Goal: Task Accomplishment & Management: Manage account settings

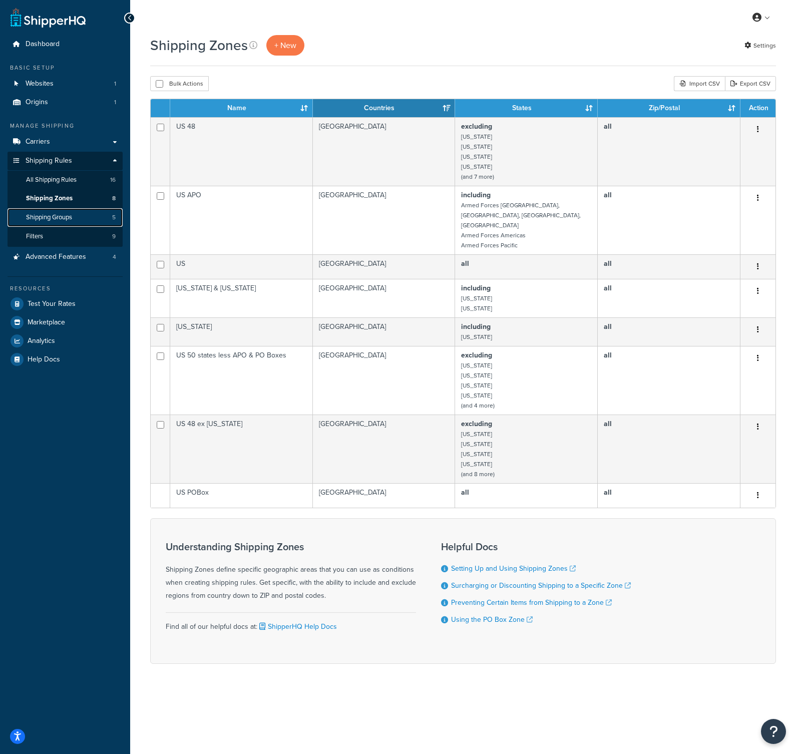
click at [66, 214] on span "Shipping Groups" at bounding box center [49, 217] width 46 height 9
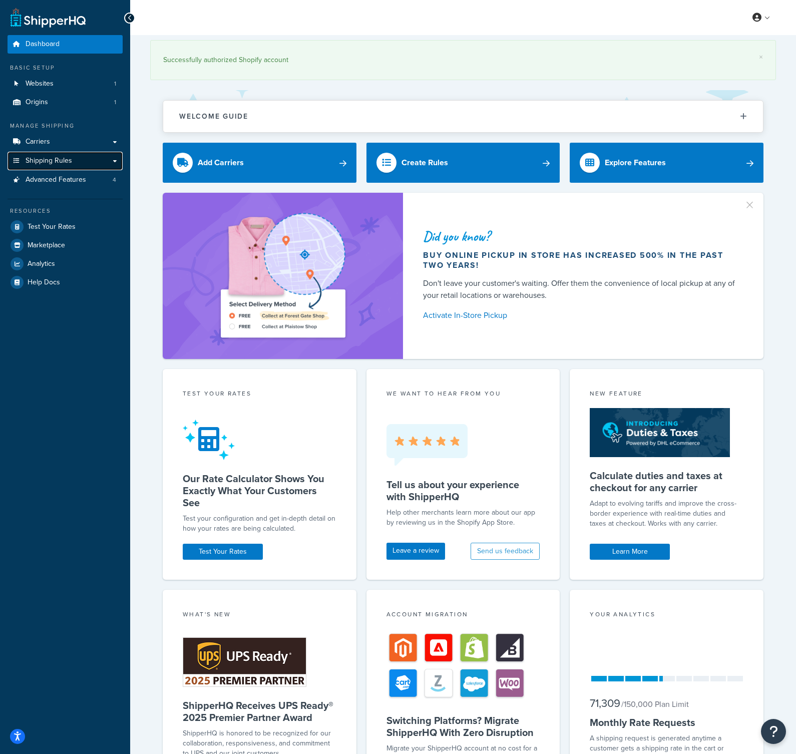
click at [68, 159] on span "Shipping Rules" at bounding box center [49, 161] width 47 height 9
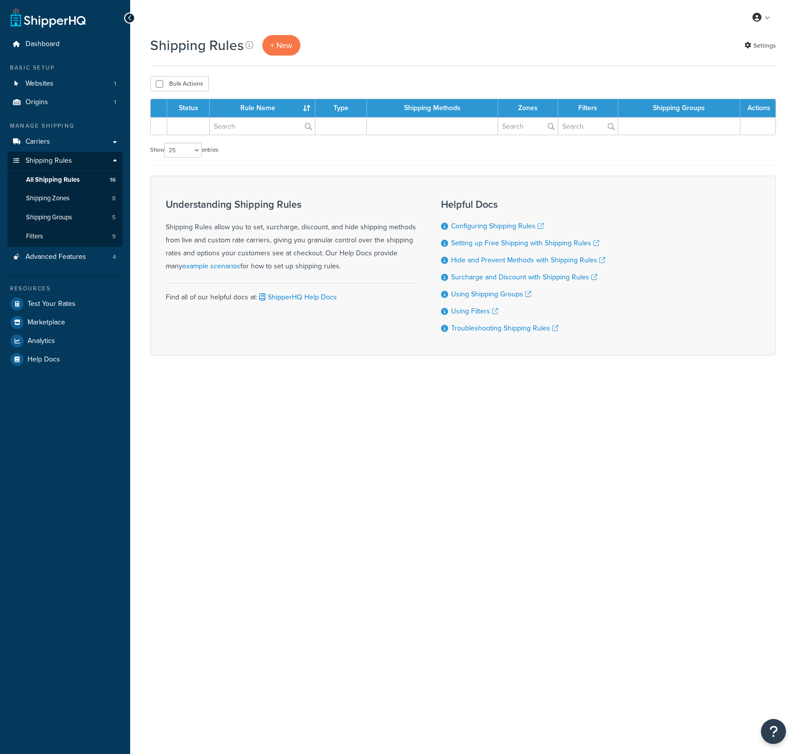
select select "25"
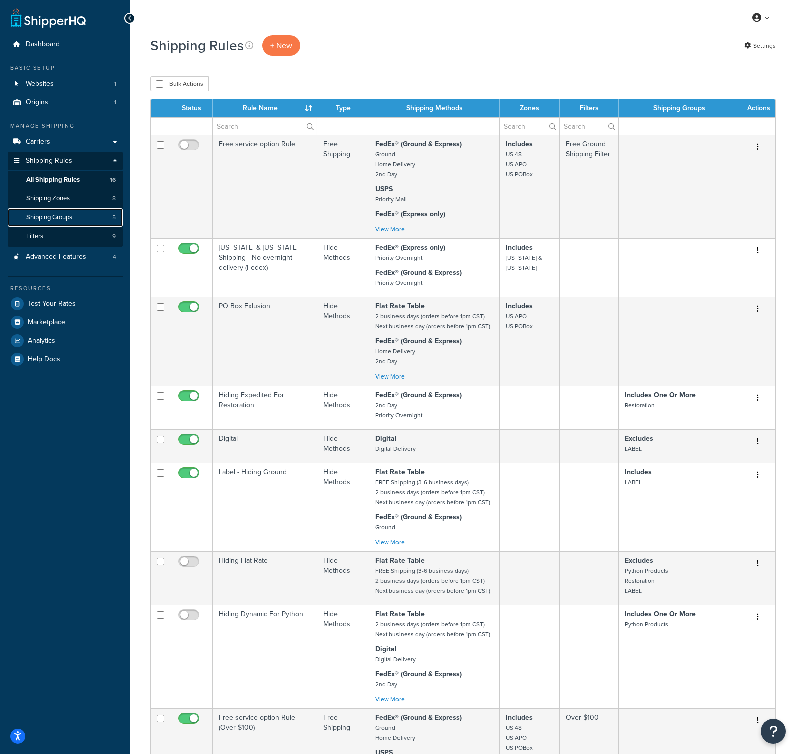
click at [55, 218] on span "Shipping Groups" at bounding box center [49, 217] width 46 height 9
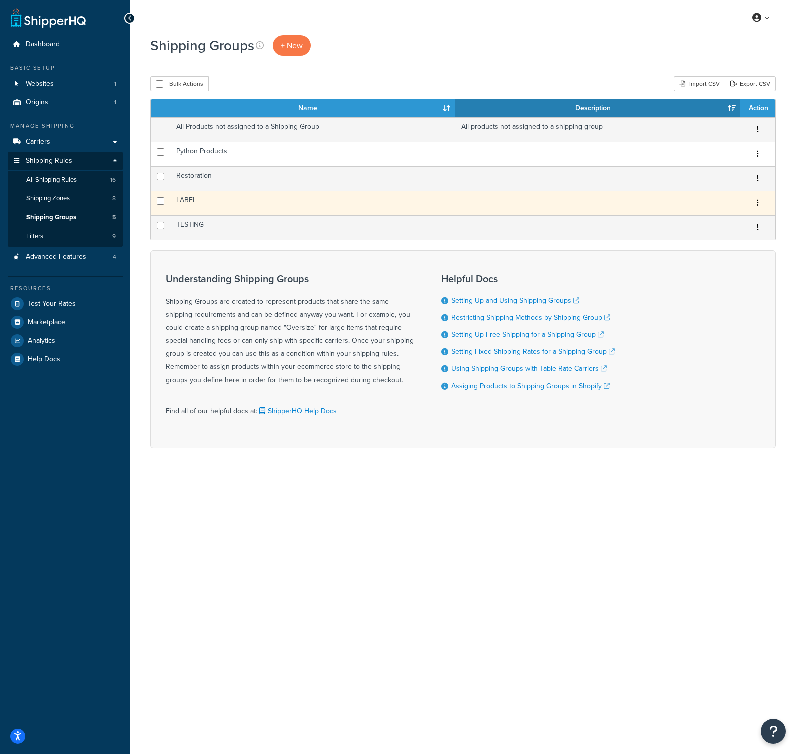
click at [191, 201] on td "LABEL" at bounding box center [312, 203] width 285 height 25
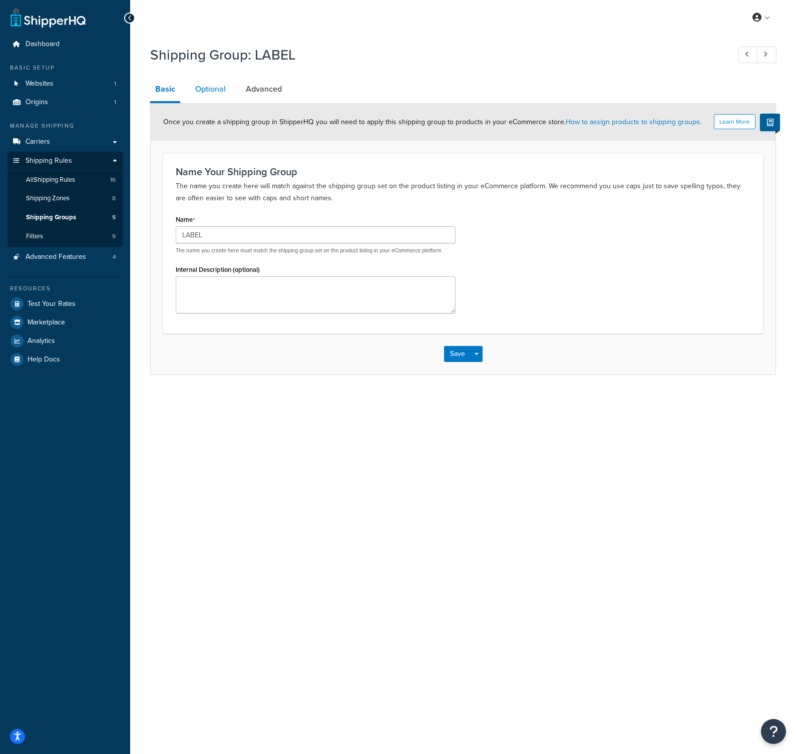
click at [224, 89] on link "Optional" at bounding box center [210, 89] width 41 height 24
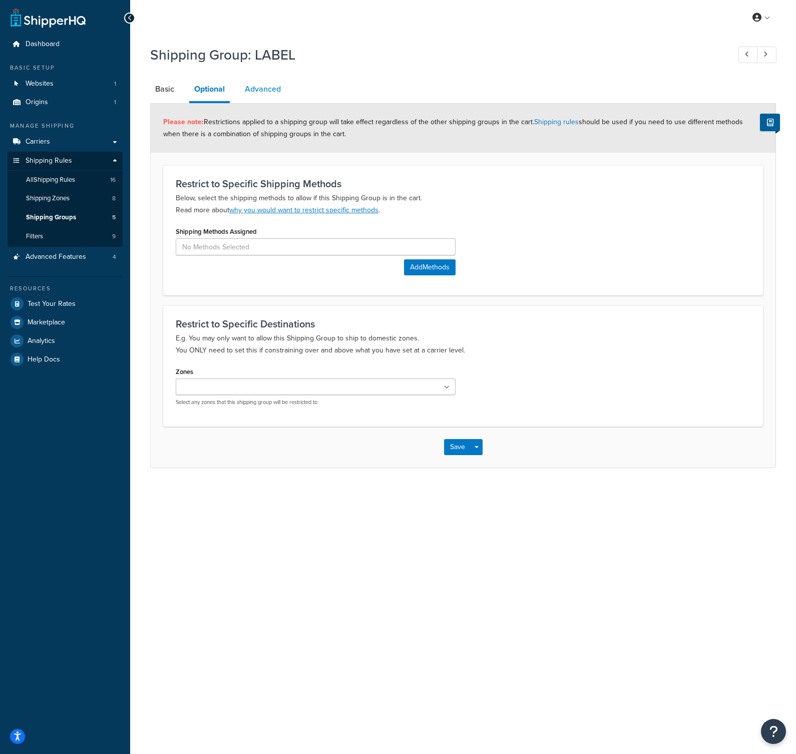
click at [261, 93] on link "Advanced" at bounding box center [263, 89] width 46 height 24
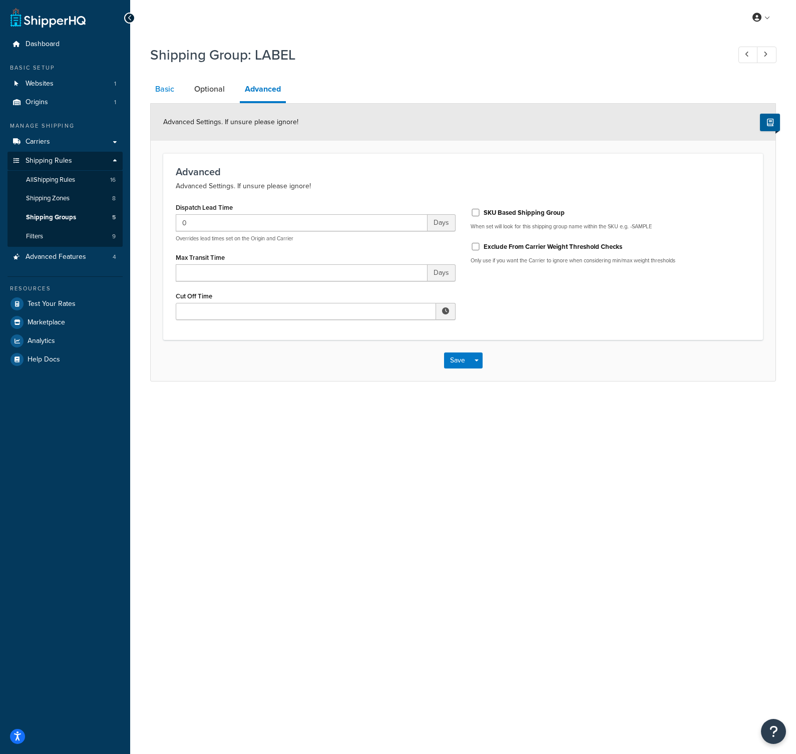
click at [170, 90] on link "Basic" at bounding box center [164, 89] width 29 height 24
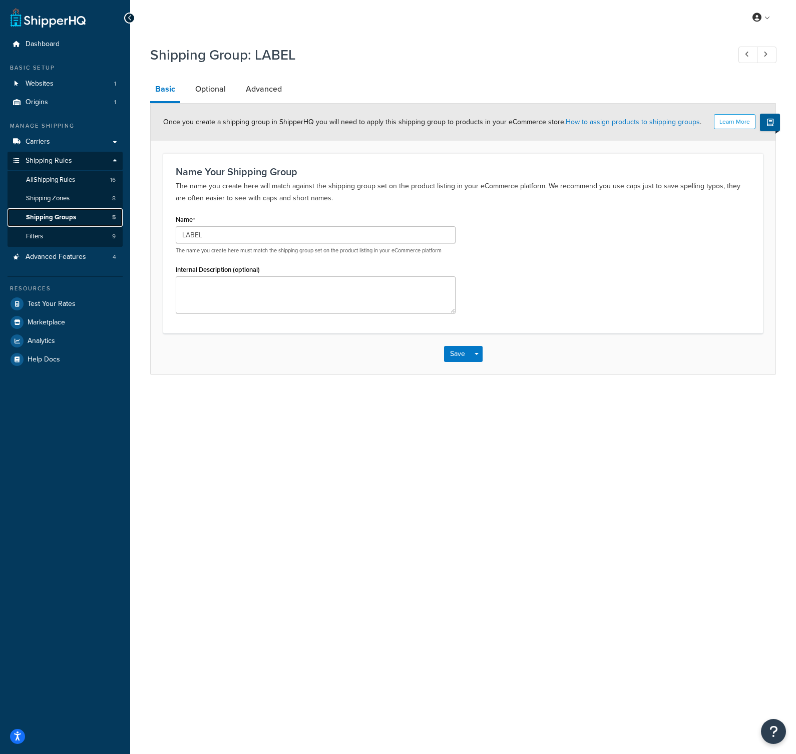
click at [64, 216] on span "Shipping Groups" at bounding box center [51, 217] width 50 height 9
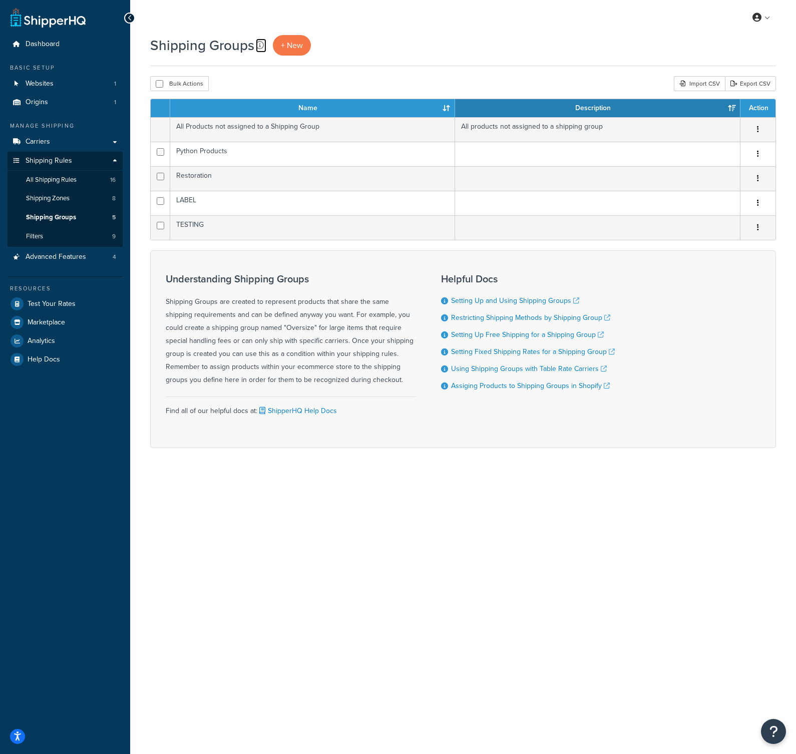
click at [258, 49] on icon at bounding box center [260, 45] width 8 height 8
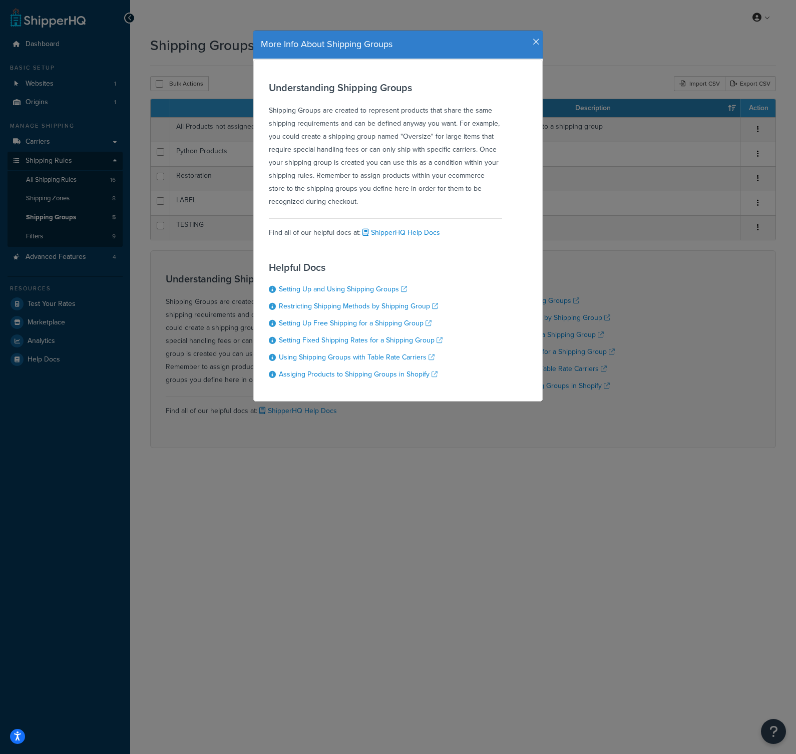
click at [206, 204] on div "More Info About Shipping Groups Understanding Shipping Groups Shipping Groups a…" at bounding box center [398, 377] width 796 height 754
click at [535, 41] on icon "button" at bounding box center [535, 42] width 7 height 9
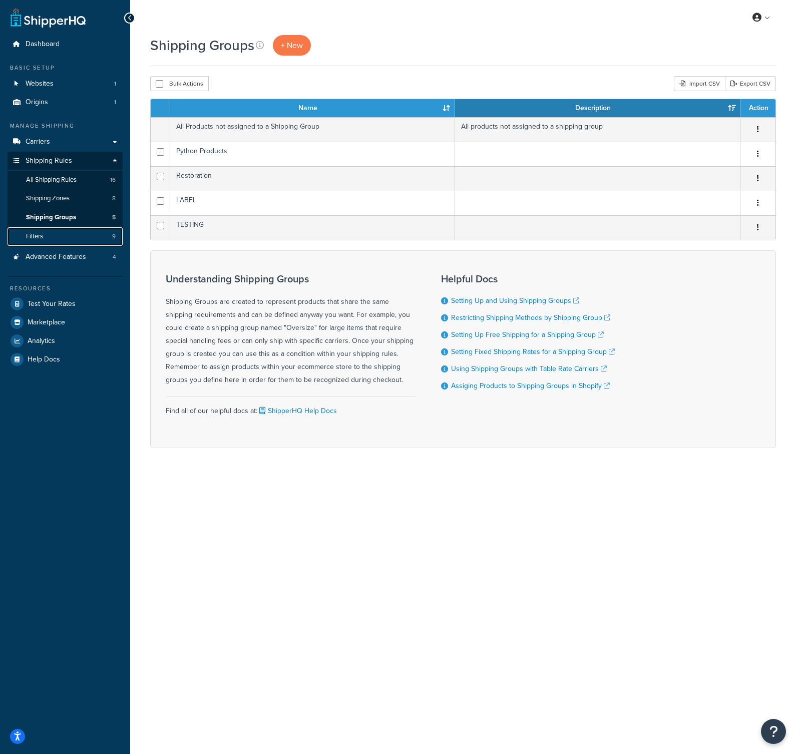
click at [35, 244] on link "Filters 9" at bounding box center [65, 236] width 115 height 19
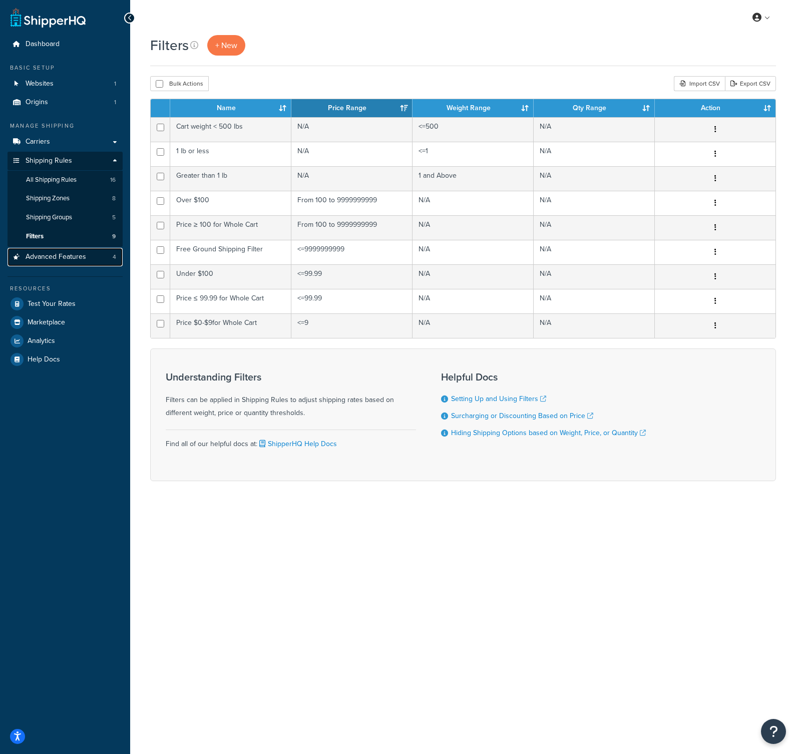
click at [52, 253] on span "Advanced Features" at bounding box center [56, 257] width 61 height 9
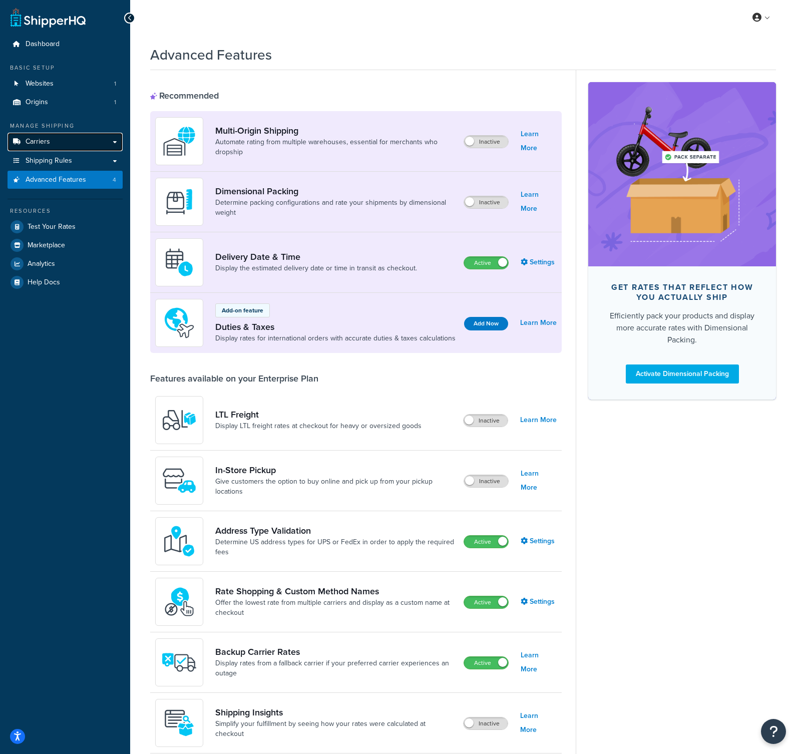
click at [44, 151] on link "Carriers" at bounding box center [65, 142] width 115 height 19
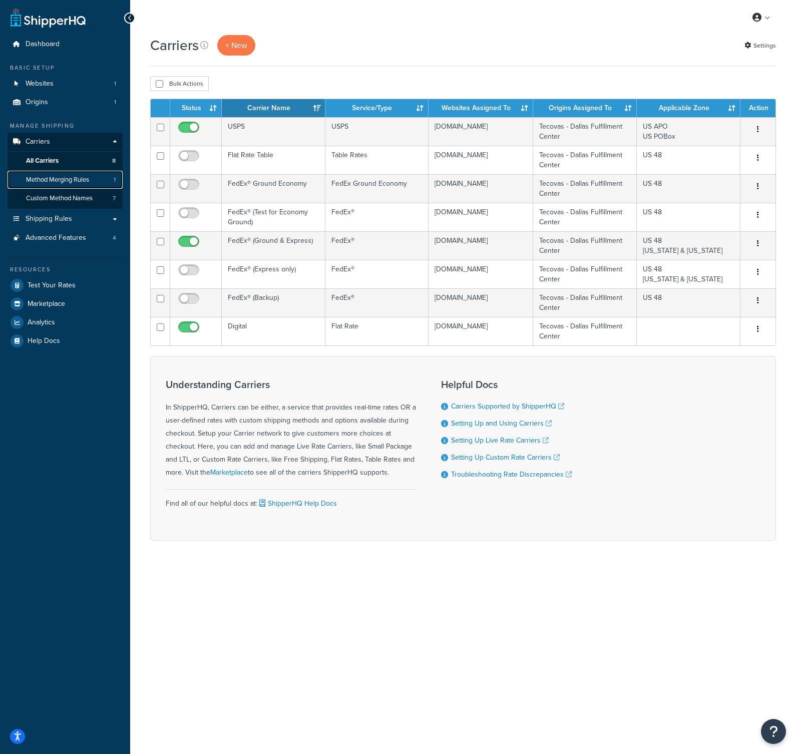
click at [46, 177] on span "Method Merging Rules" at bounding box center [57, 180] width 63 height 9
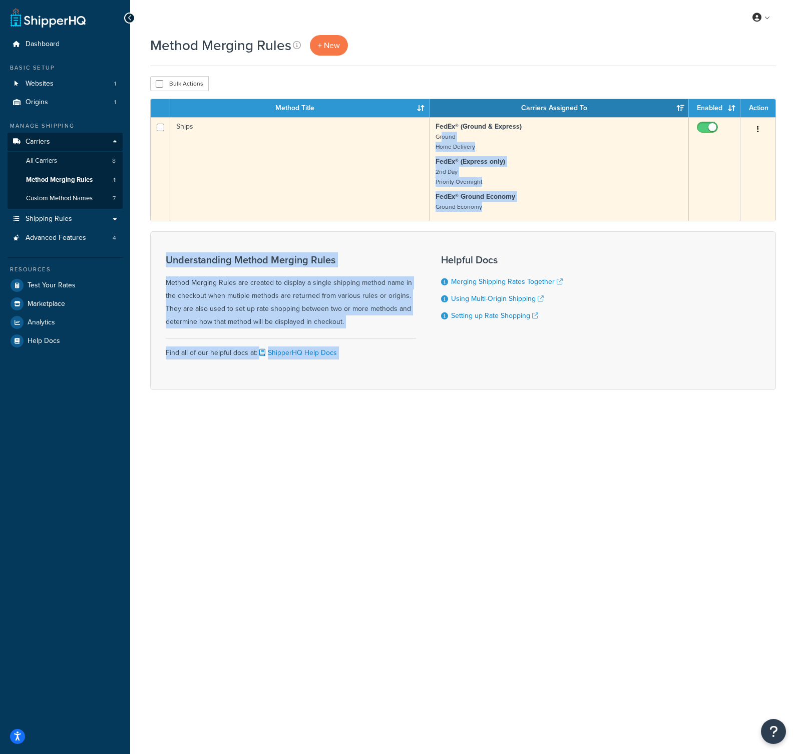
drag, startPoint x: 499, startPoint y: 247, endPoint x: 443, endPoint y: 137, distance: 123.5
click at [442, 137] on form "Method Title Carriers Assigned To Enabled Action Ships FedEx® (Ground & Express…" at bounding box center [463, 244] width 626 height 291
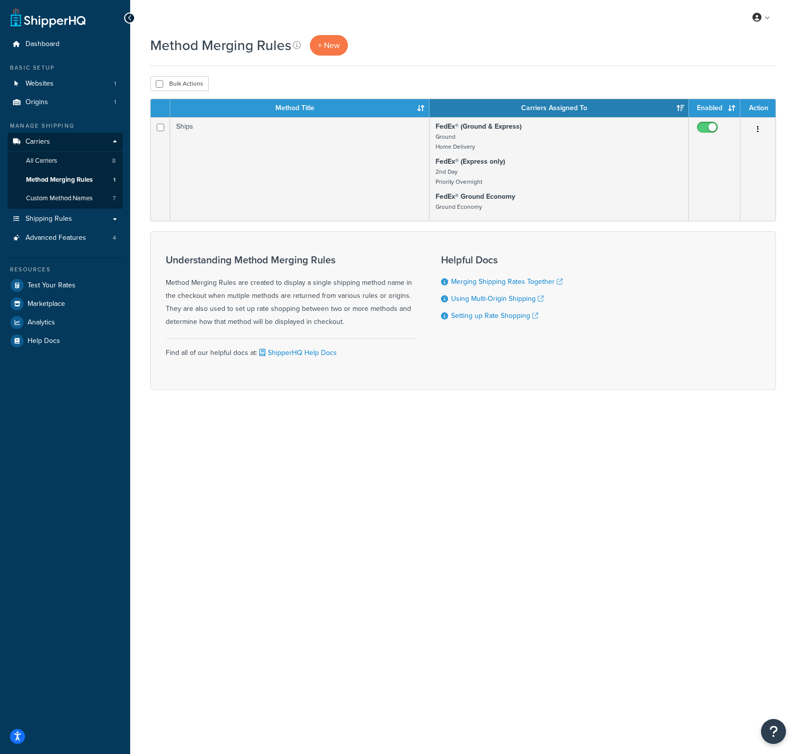
click at [488, 229] on form "Method Title Carriers Assigned To Enabled Action Ships FedEx® (Ground & Express…" at bounding box center [463, 244] width 626 height 291
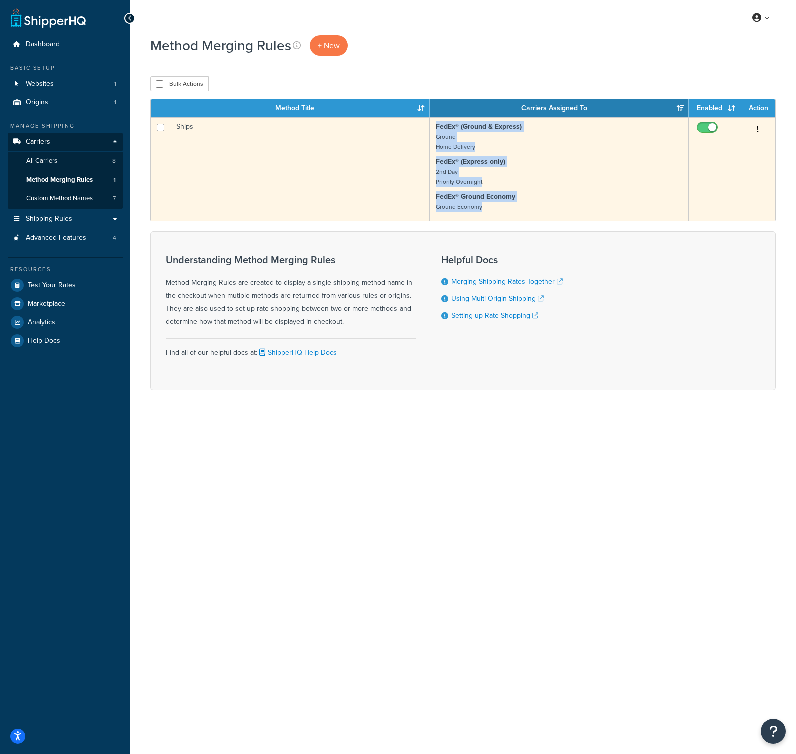
drag, startPoint x: 436, startPoint y: 126, endPoint x: 506, endPoint y: 211, distance: 110.3
click at [506, 211] on td "FedEx® (Ground & Express) Ground Home Delivery FedEx® (Express only) 2nd Day Pr…" at bounding box center [558, 169] width 259 height 104
copy td "FedEx® (Ground & Express) Ground Home Delivery FedEx® (Express only) 2nd Day Pr…"
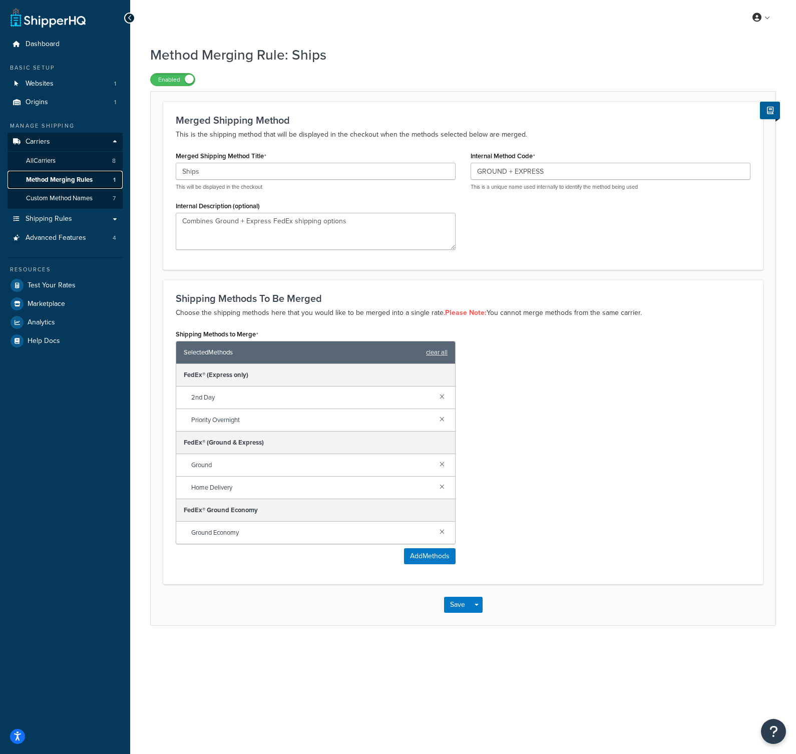
click at [73, 179] on span "Method Merging Rules" at bounding box center [59, 180] width 67 height 9
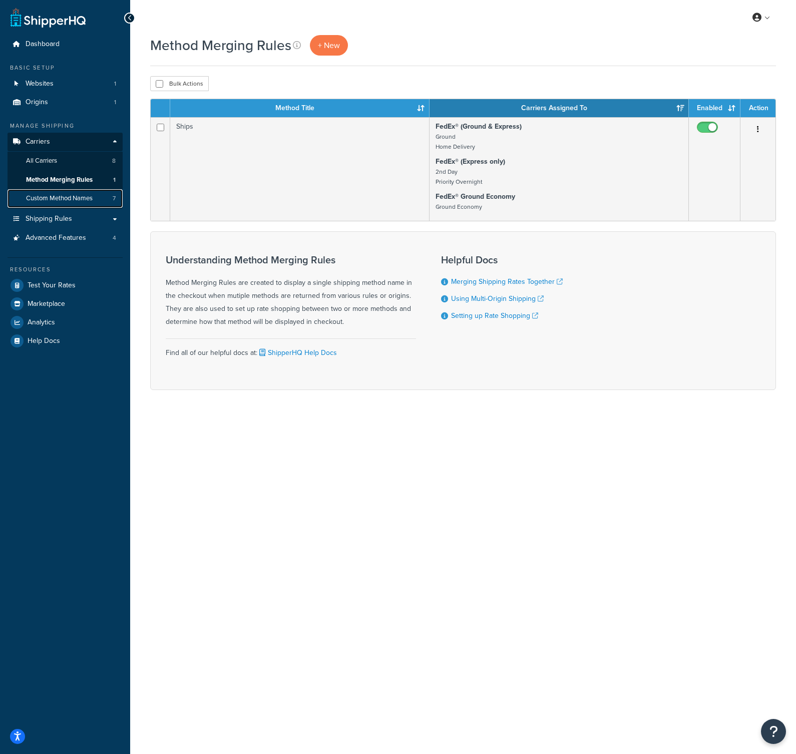
click at [99, 196] on link "Custom Method Names 7" at bounding box center [65, 198] width 115 height 19
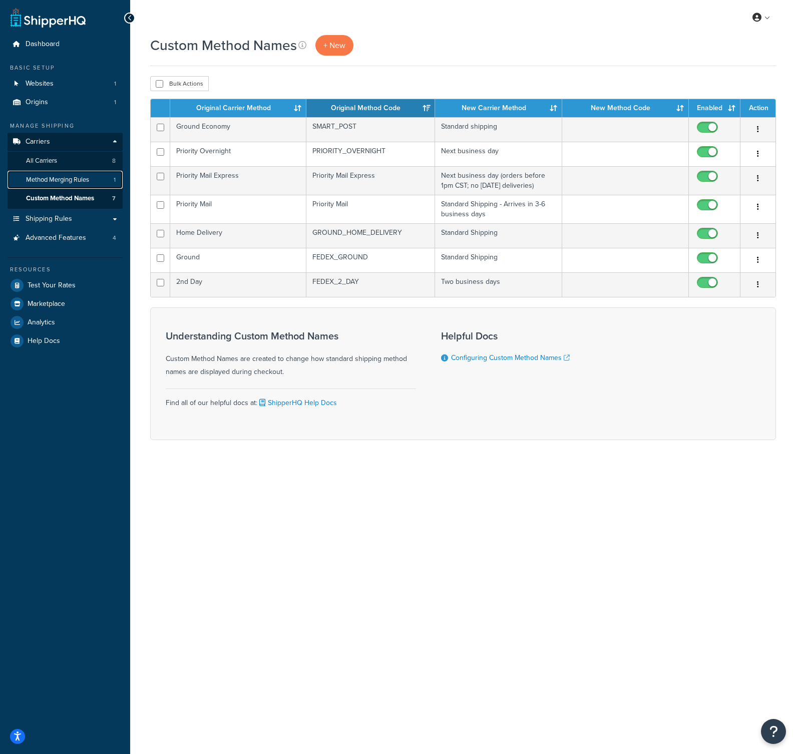
click at [85, 181] on span "Method Merging Rules" at bounding box center [57, 180] width 63 height 9
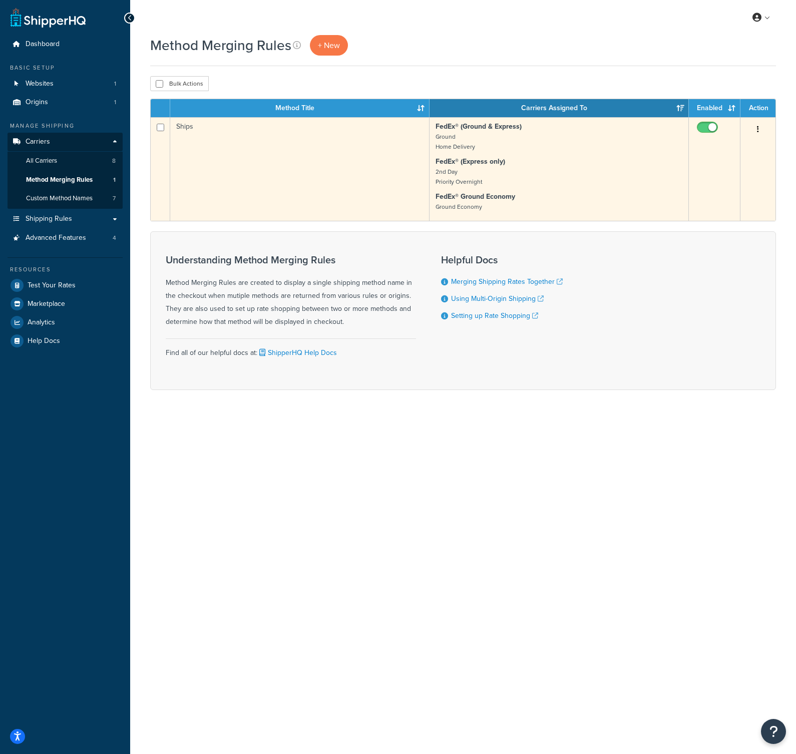
click at [760, 129] on button "button" at bounding box center [758, 130] width 14 height 16
click at [429, 175] on td "FedEx® (Ground & Express) Ground Home Delivery FedEx® (Express only) 2nd Day Pr…" at bounding box center [558, 169] width 259 height 104
